Goal: Navigation & Orientation: Find specific page/section

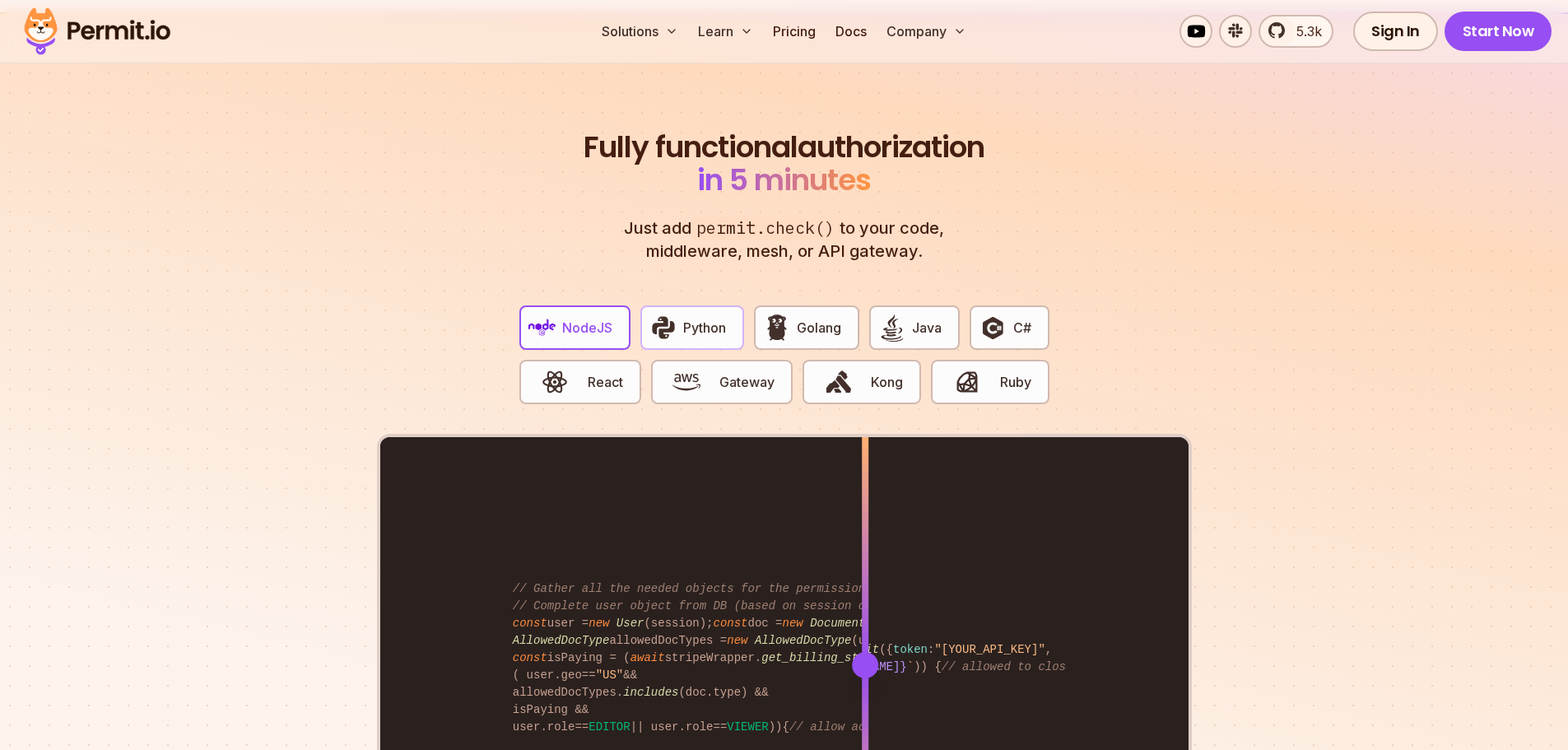
scroll to position [3046, 0]
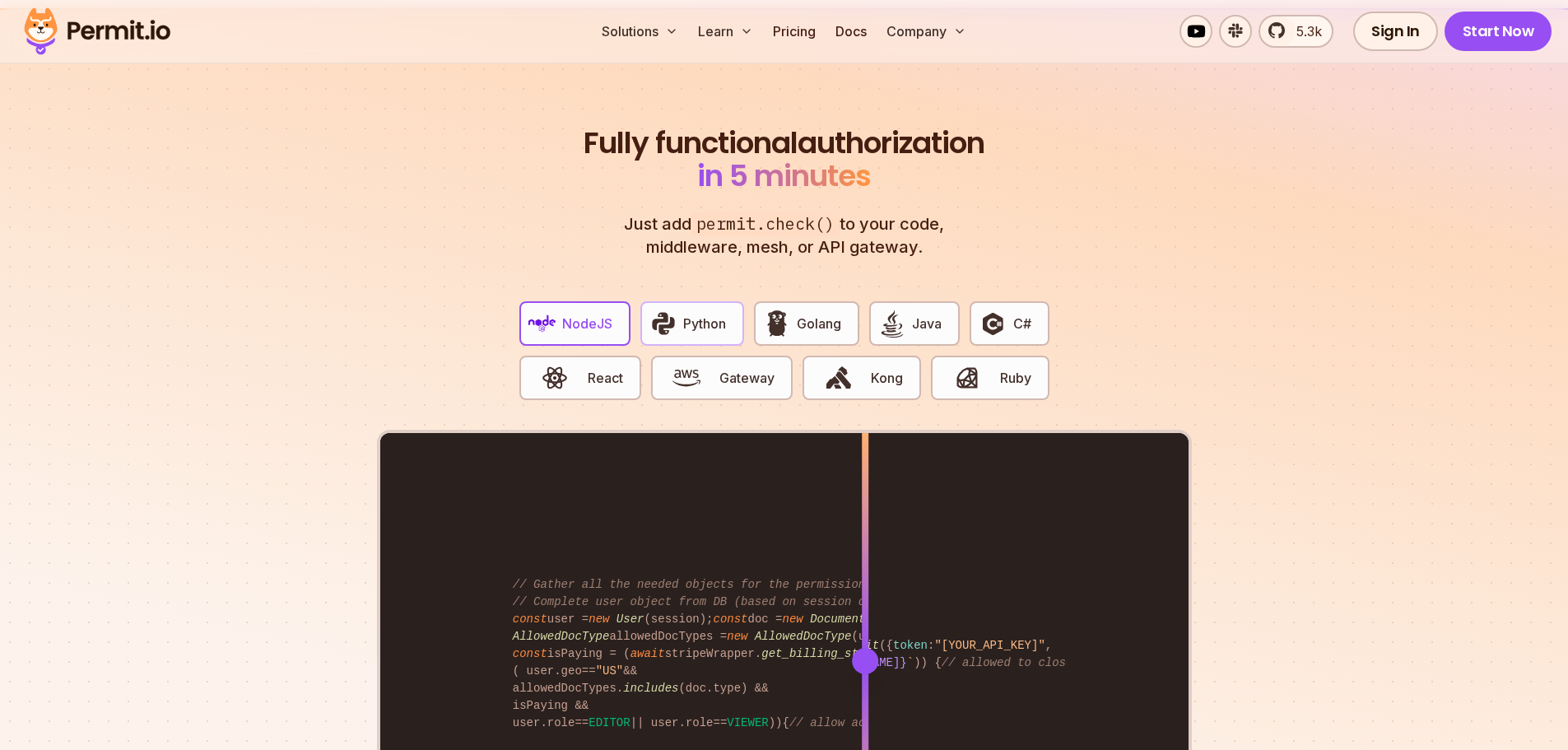
click at [660, 309] on img "button" at bounding box center [663, 323] width 28 height 28
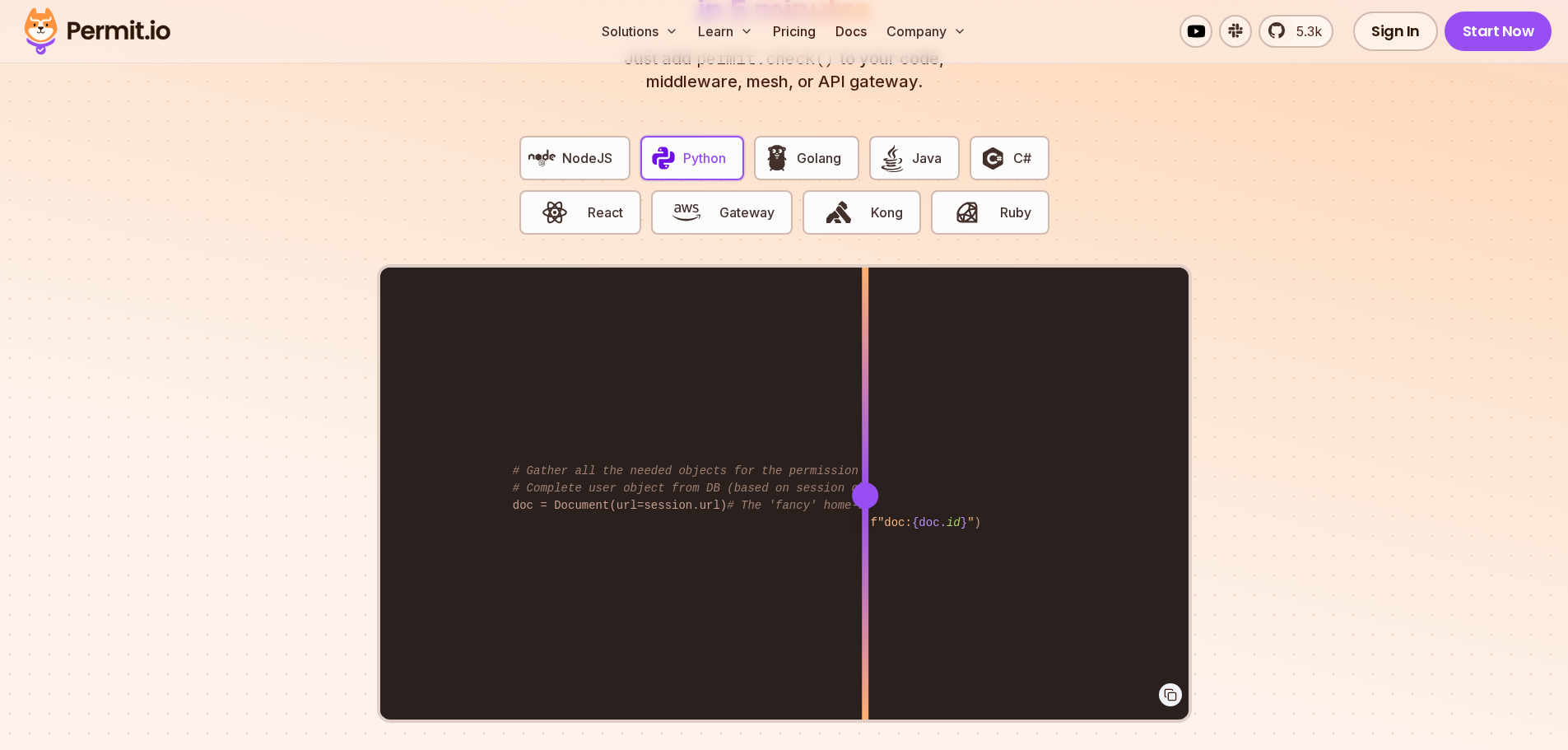
scroll to position [3211, 0]
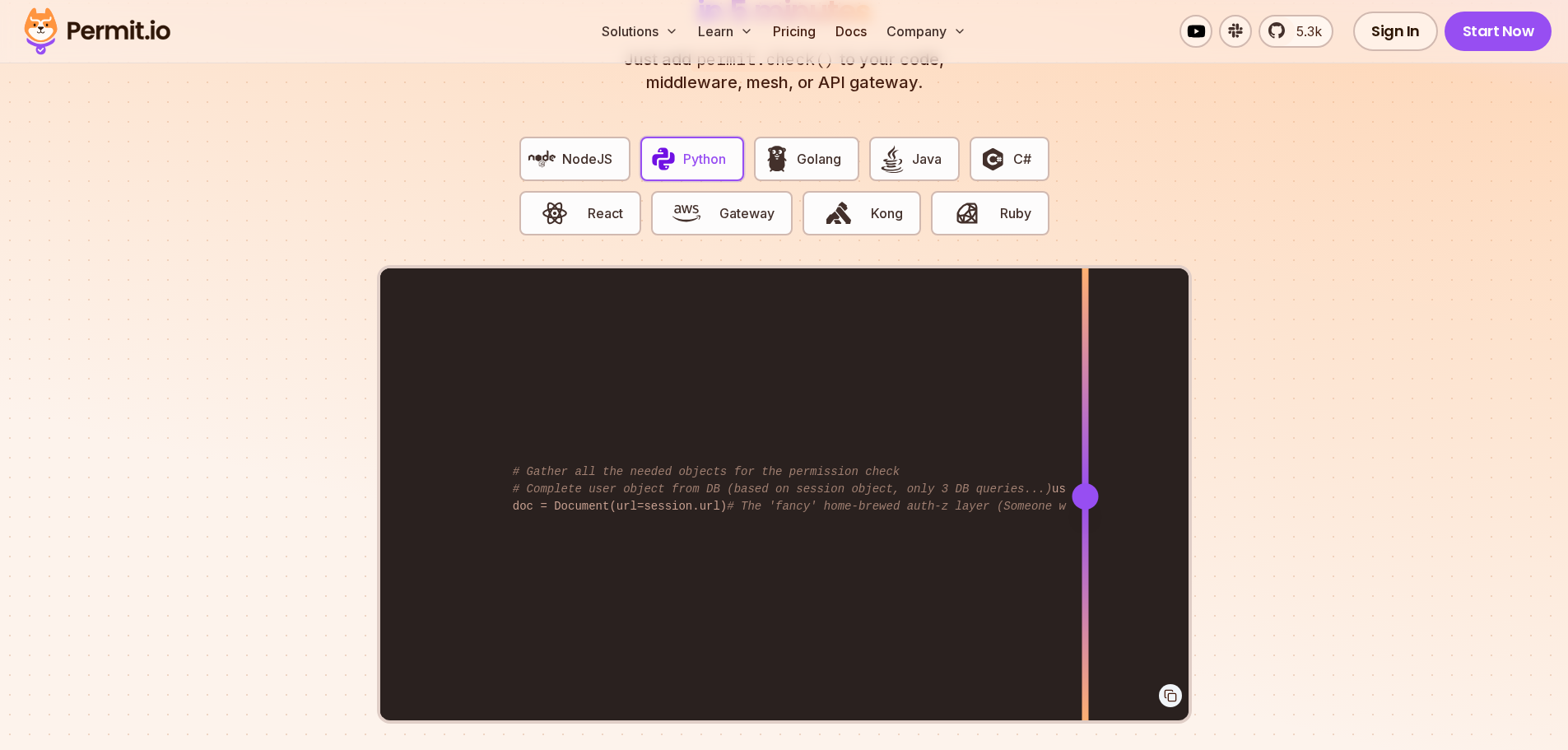
drag, startPoint x: 863, startPoint y: 481, endPoint x: 1085, endPoint y: 462, distance: 222.8
click at [1085, 483] on div at bounding box center [1085, 496] width 26 height 26
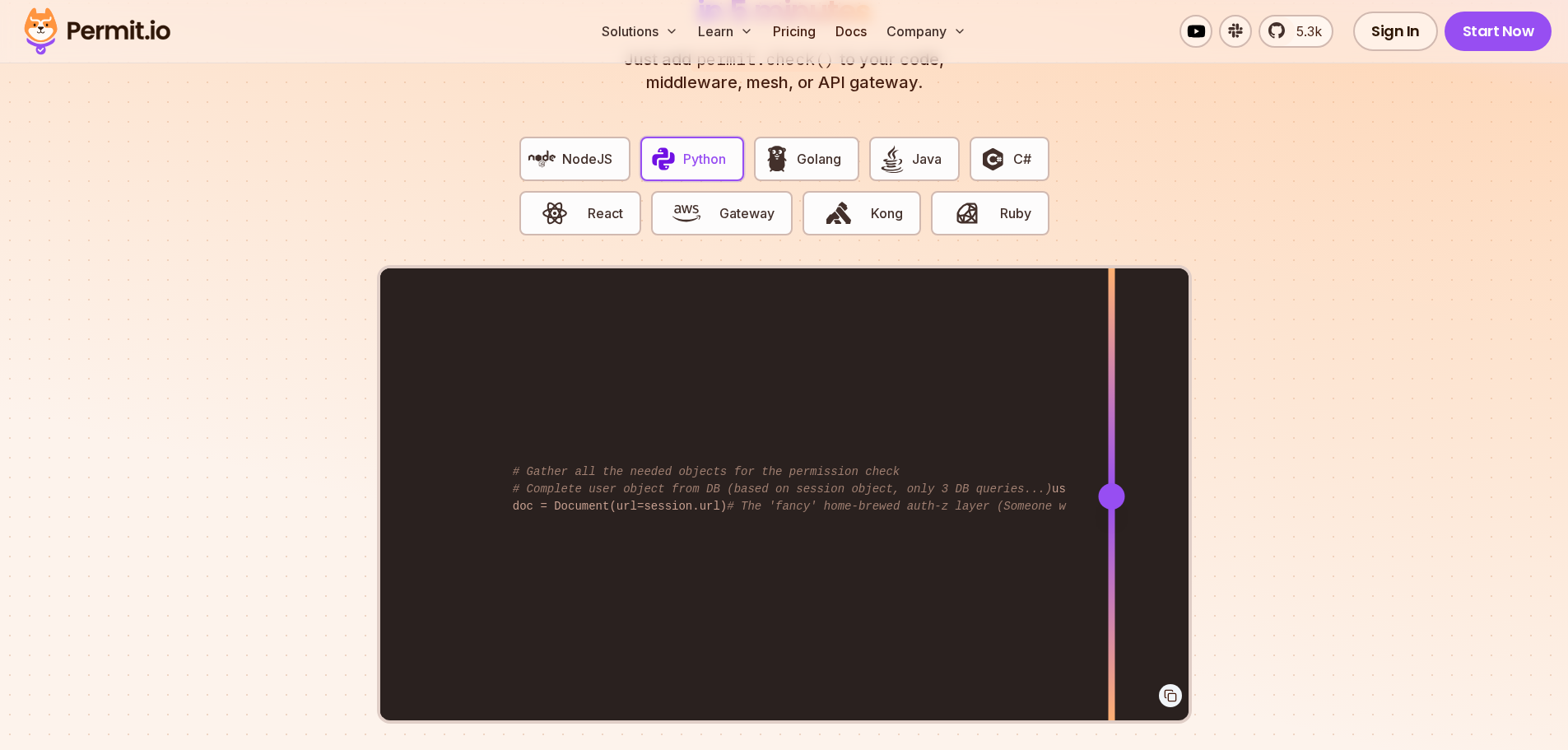
drag, startPoint x: 1079, startPoint y: 468, endPoint x: 1111, endPoint y: 463, distance: 32.4
click at [1111, 483] on div at bounding box center [1111, 496] width 26 height 26
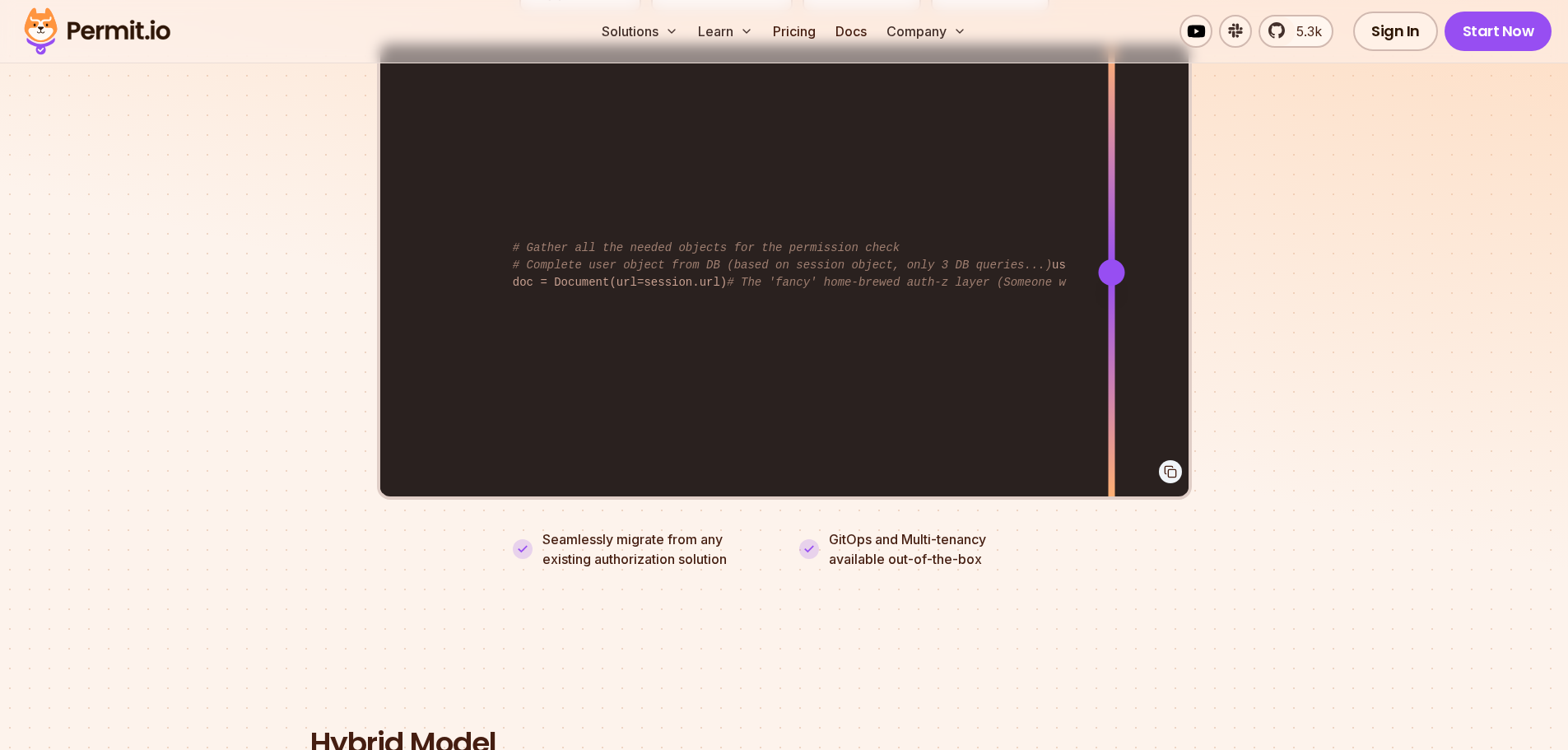
scroll to position [3458, 0]
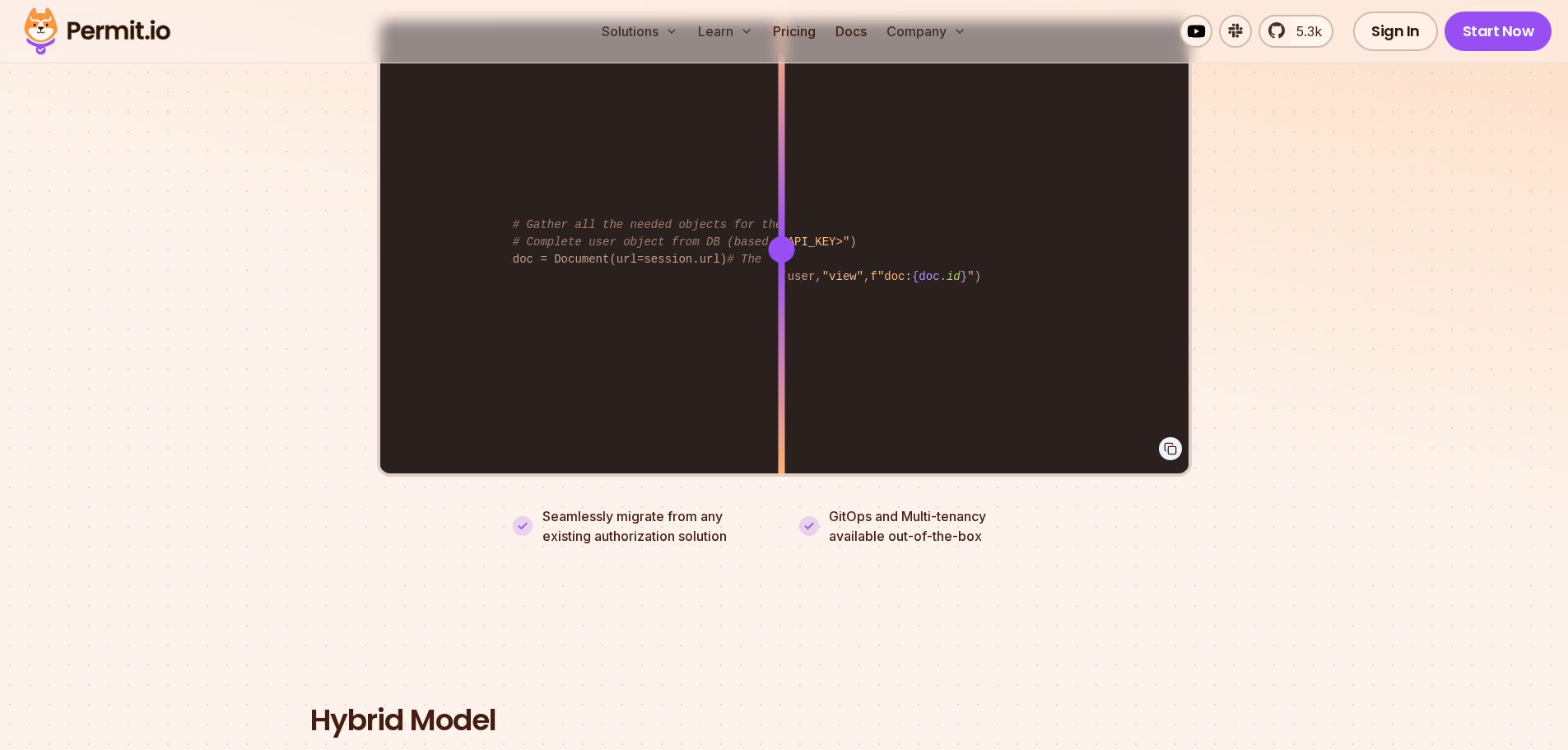
drag, startPoint x: 1109, startPoint y: 237, endPoint x: 781, endPoint y: 279, distance: 330.7
click at [781, 279] on div at bounding box center [781, 248] width 6 height 454
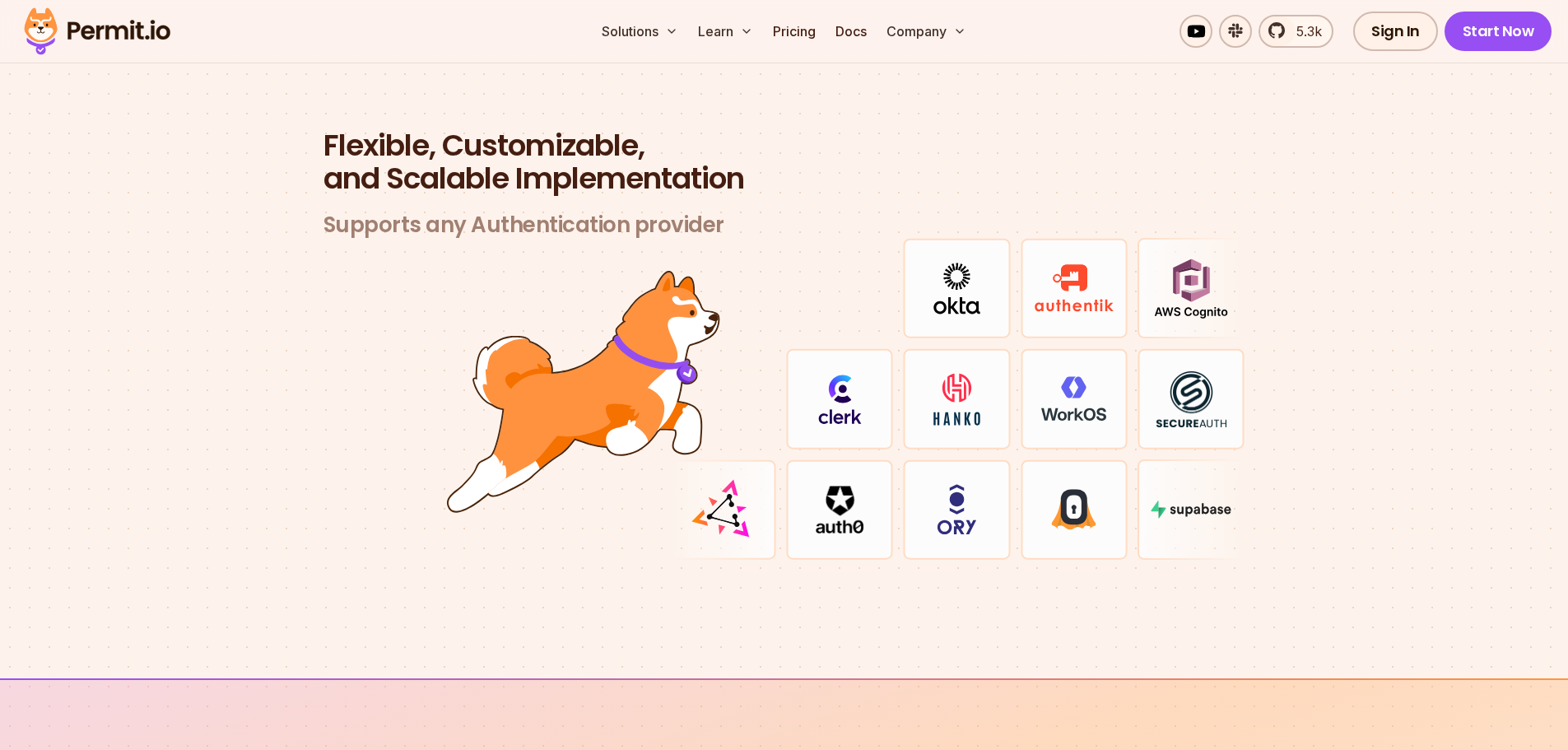
scroll to position [4776, 0]
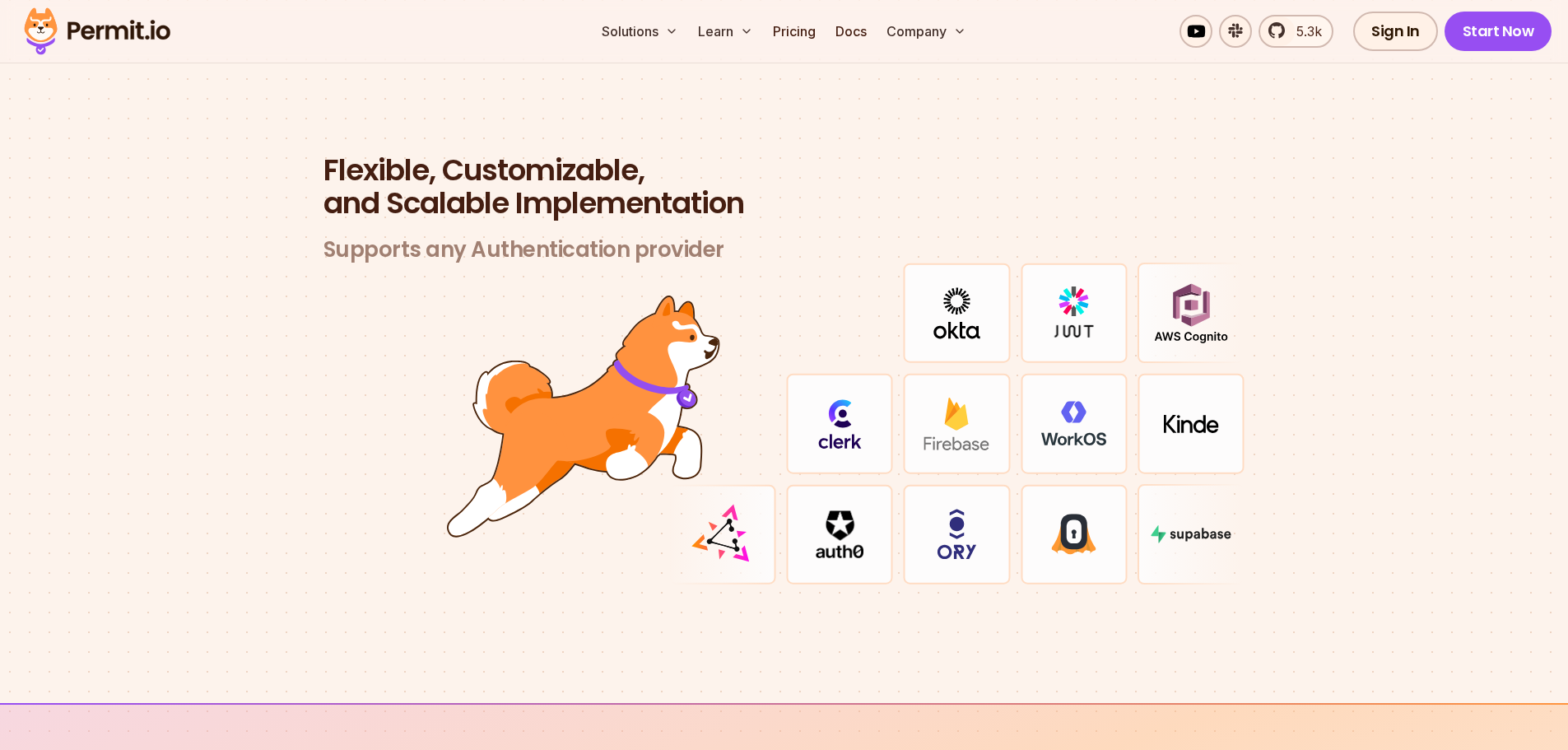
click at [1419, 288] on section "Flexible, Customizable, and Scalable Implementation Supports any Authentication…" at bounding box center [784, 389] width 1568 height 629
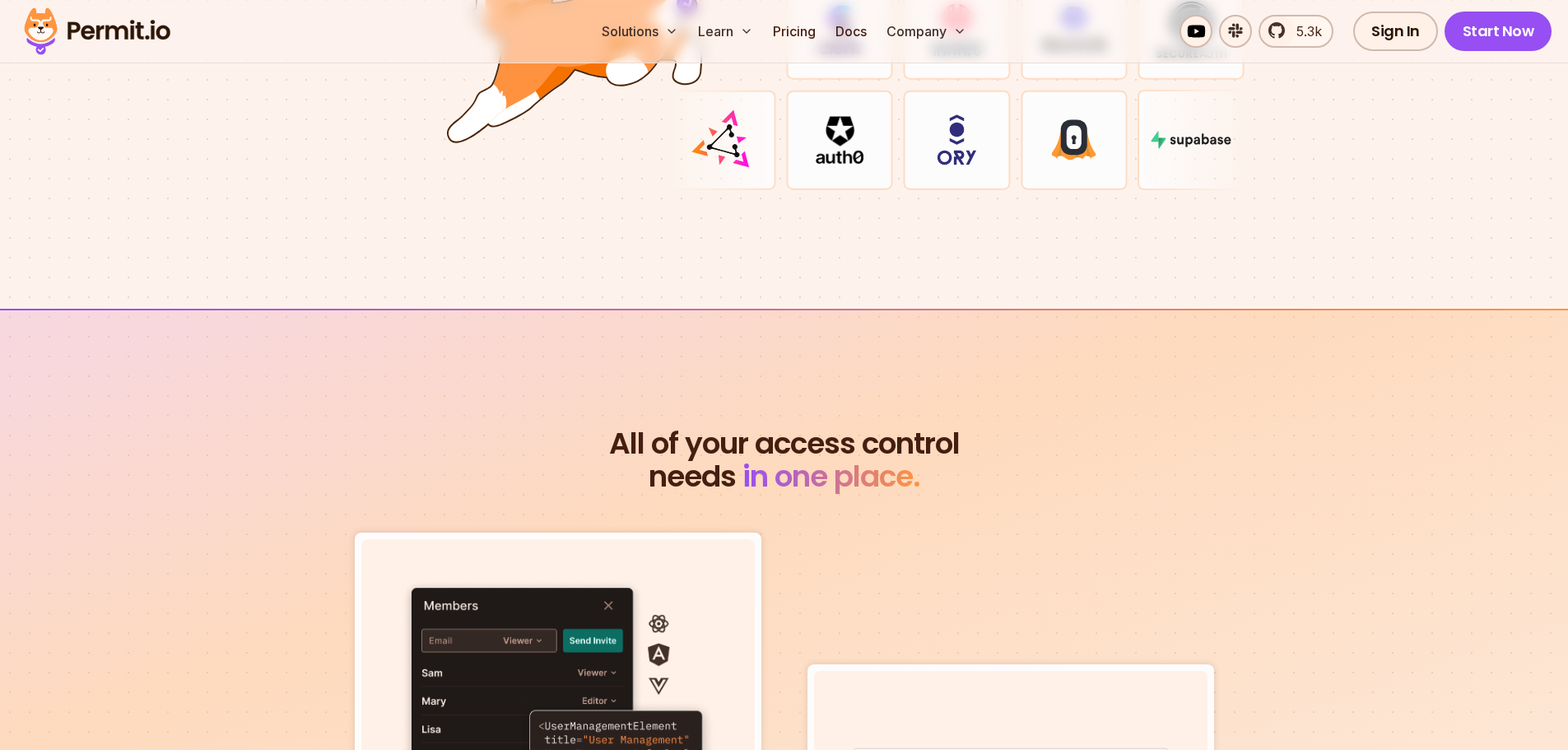
scroll to position [5434, 0]
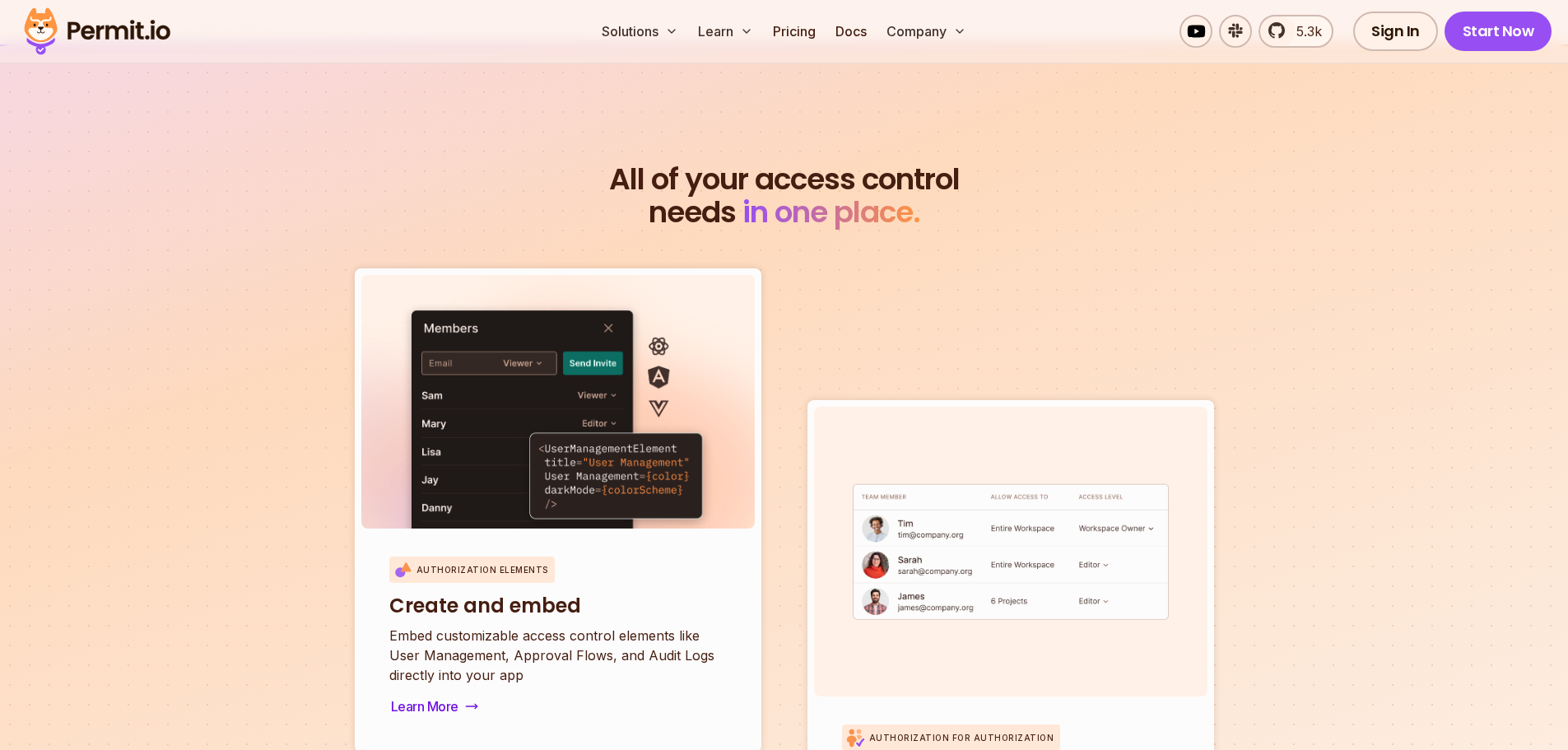
click at [655, 388] on img at bounding box center [558, 436] width 316 height 270
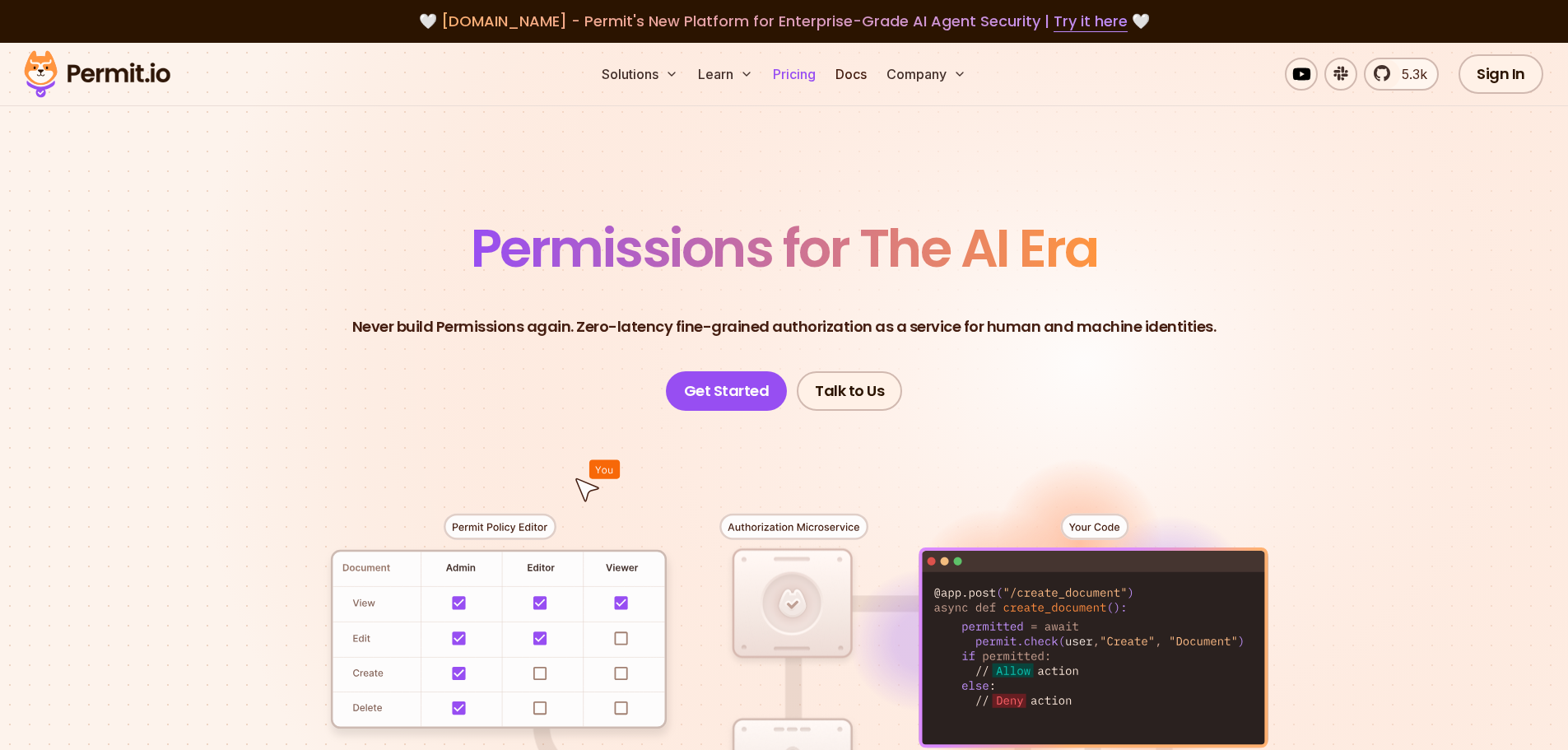
click at [795, 82] on link "Pricing" at bounding box center [794, 74] width 56 height 33
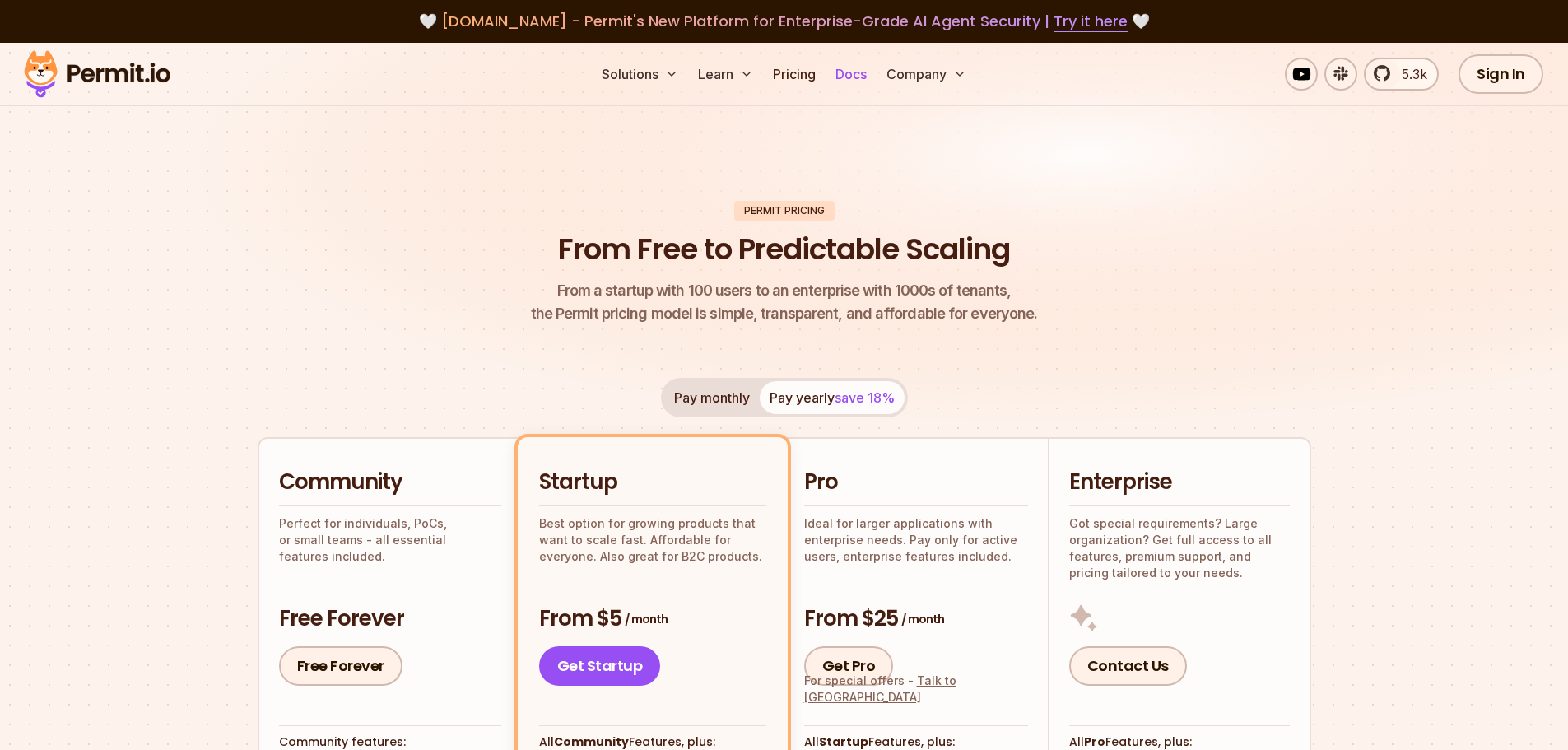
click at [863, 76] on link "Docs" at bounding box center [851, 74] width 45 height 33
